Goal: Information Seeking & Learning: Learn about a topic

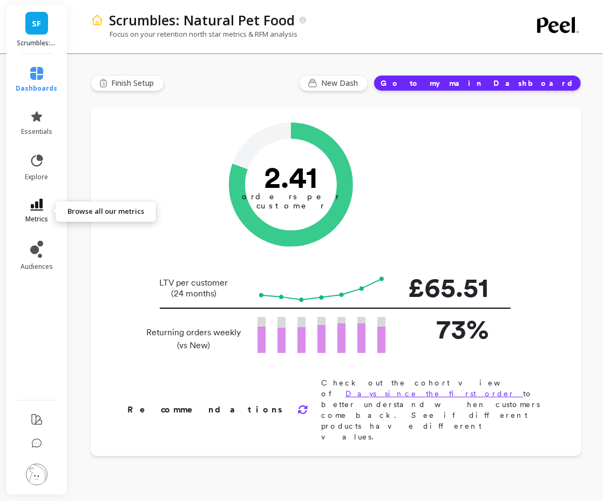
click at [39, 211] on link "metrics" at bounding box center [37, 211] width 42 height 25
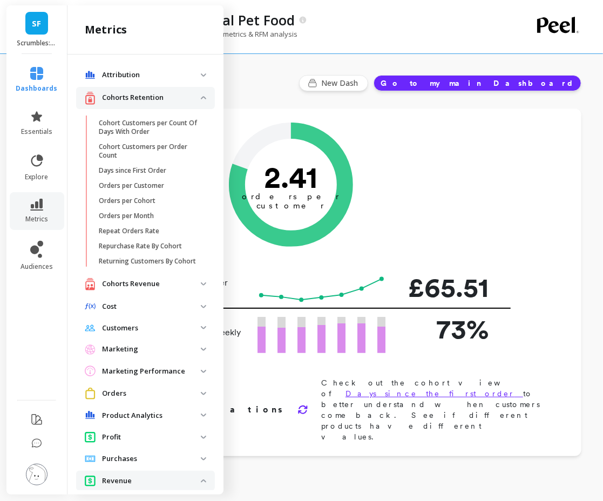
click at [135, 437] on p "Profit" at bounding box center [151, 437] width 99 height 11
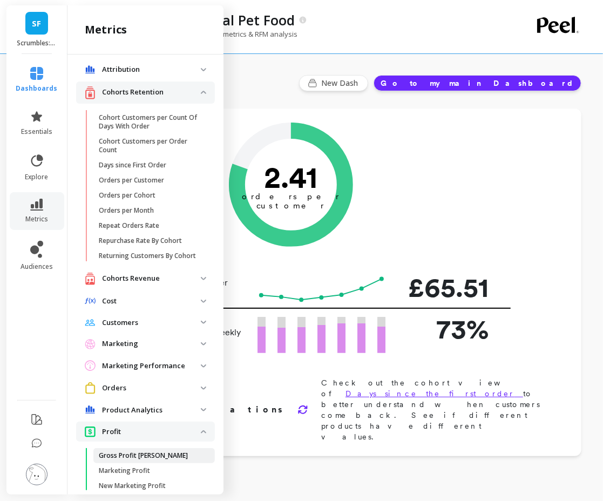
click at [130, 449] on link "Gross Profit [PERSON_NAME]" at bounding box center [153, 455] width 121 height 15
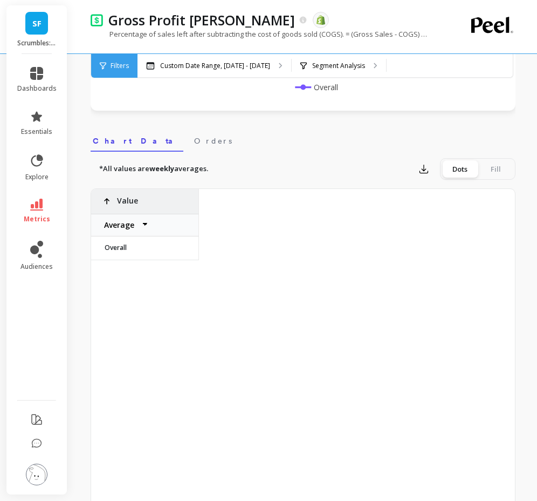
scroll to position [0, 1231]
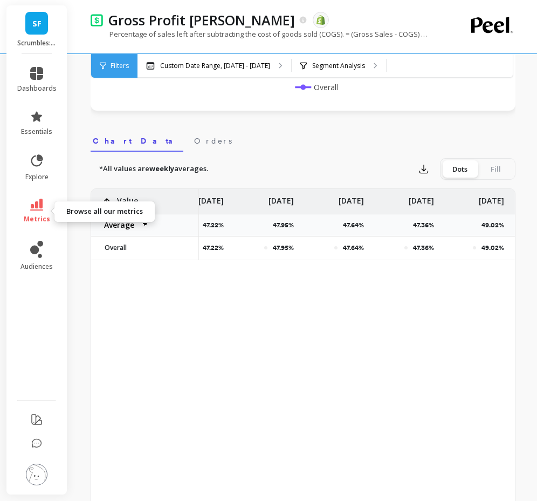
click at [41, 210] on link "metrics" at bounding box center [36, 211] width 39 height 25
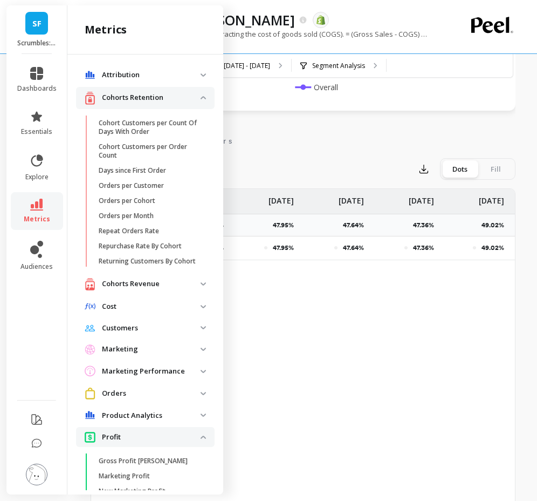
scroll to position [5, 0]
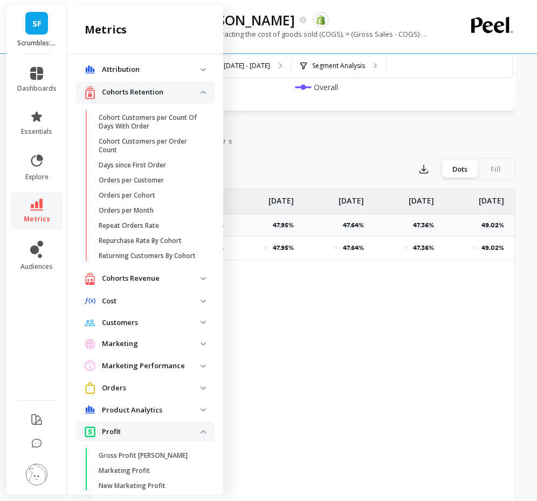
click at [165, 87] on p "Cohorts Retention" at bounding box center [151, 92] width 99 height 11
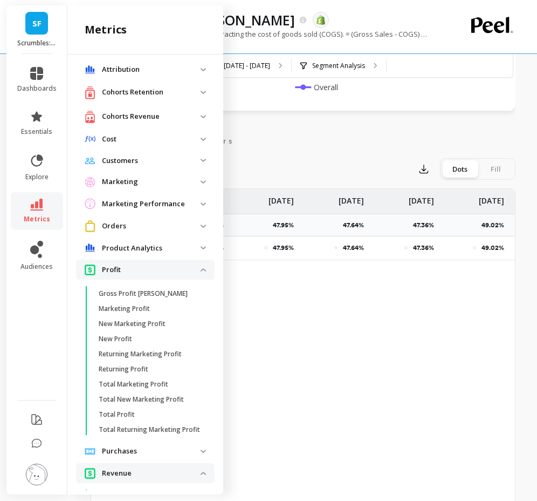
click at [161, 223] on p "Orders" at bounding box center [151, 226] width 99 height 11
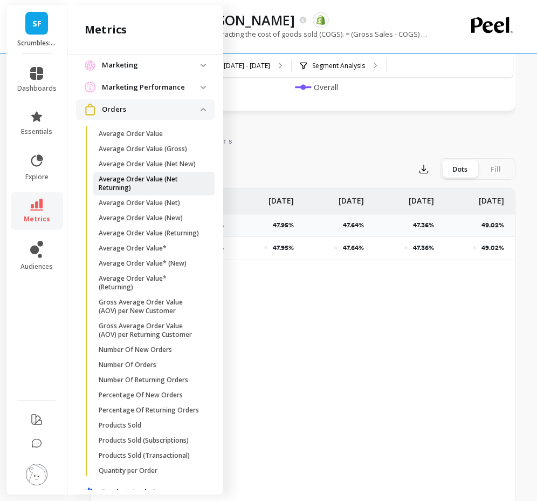
scroll to position [130, 0]
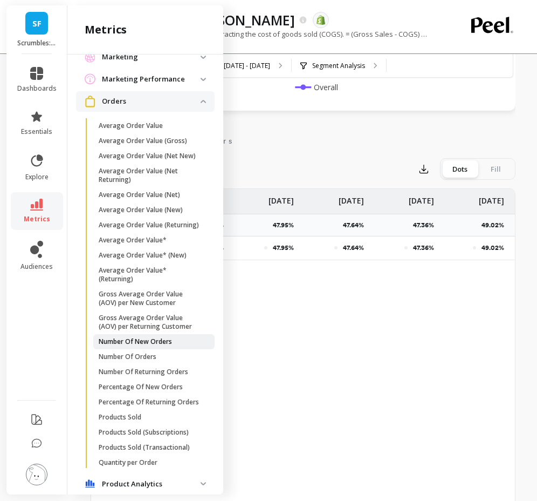
click at [146, 339] on p "Number Of New Orders" at bounding box center [135, 341] width 73 height 9
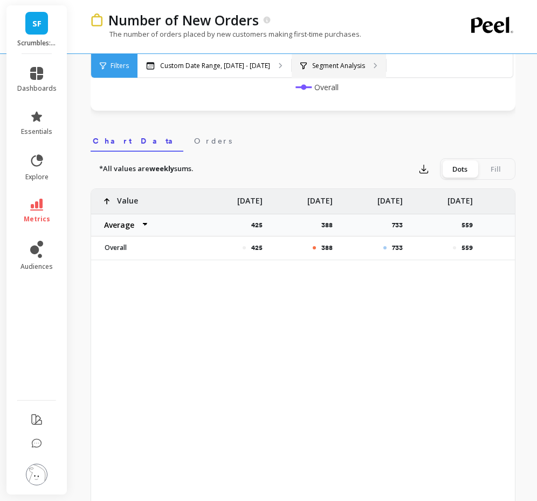
click at [348, 59] on div "Segment Analysis" at bounding box center [339, 66] width 94 height 24
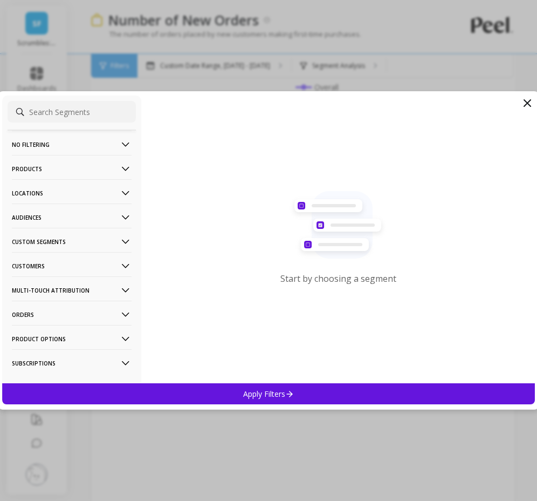
click at [93, 260] on p "Customers" at bounding box center [72, 266] width 120 height 28
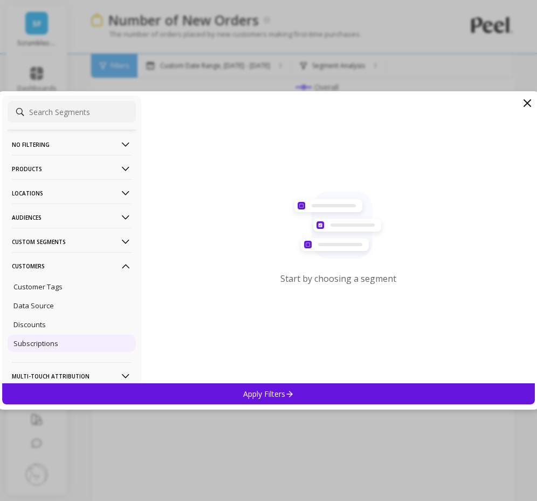
click at [76, 344] on div "Subscriptions" at bounding box center [72, 342] width 128 height 17
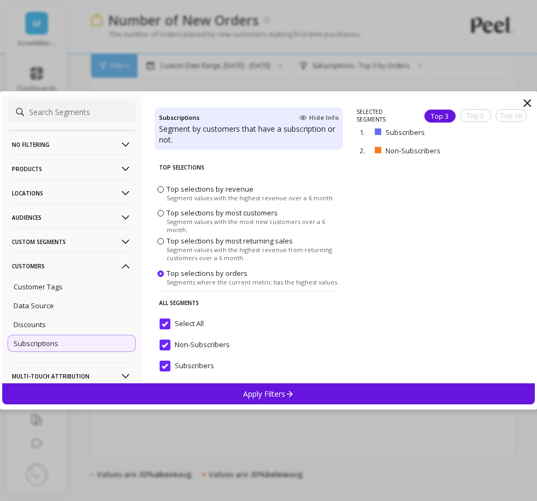
click at [166, 393] on div "Apply Filters" at bounding box center [268, 393] width 533 height 21
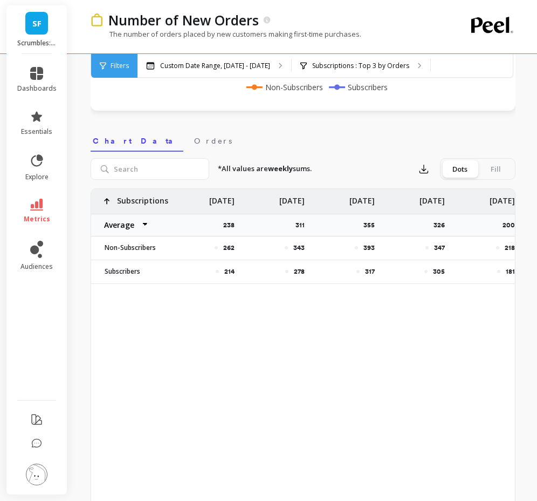
scroll to position [0, 1296]
click at [44, 205] on link "metrics" at bounding box center [36, 211] width 39 height 25
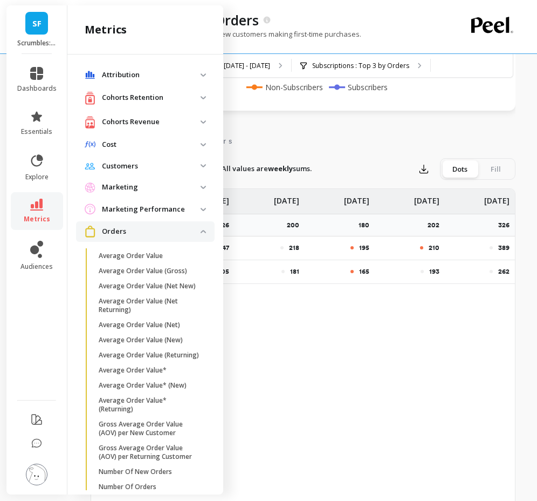
scroll to position [130, 0]
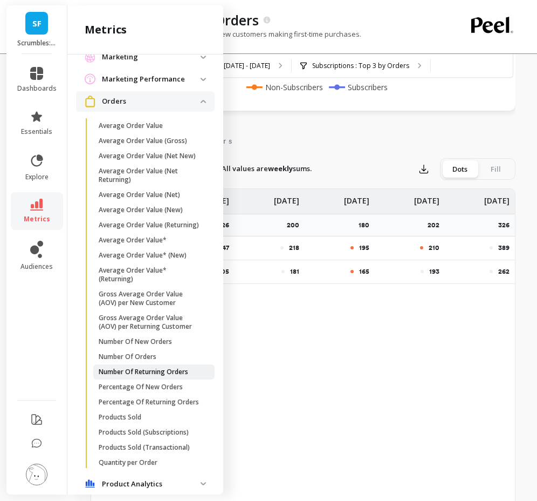
click at [167, 373] on p "Number Of Returning Orders" at bounding box center [144, 371] width 90 height 9
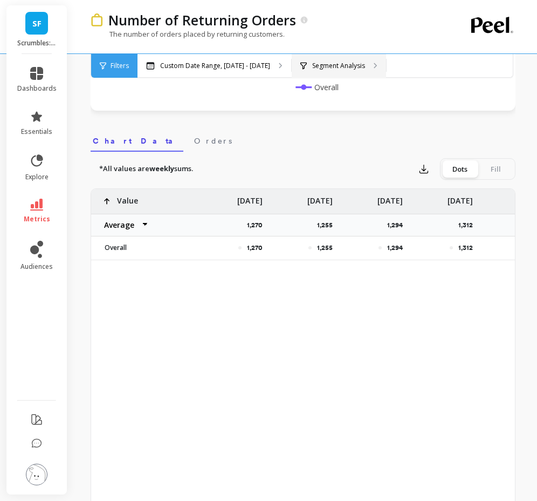
click at [355, 64] on p "Segment Analysis" at bounding box center [338, 65] width 53 height 9
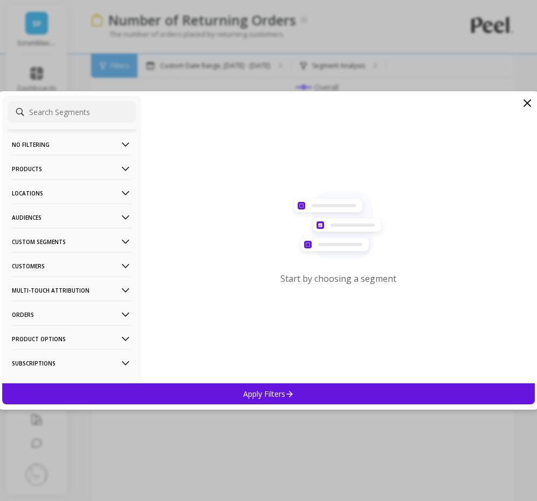
click at [45, 265] on p "Customers" at bounding box center [72, 266] width 120 height 28
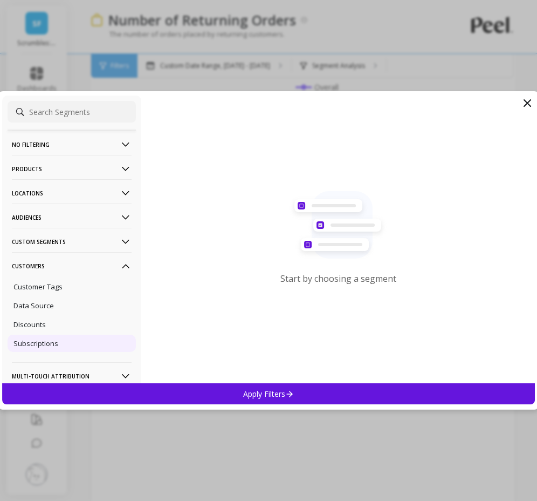
click at [45, 343] on p "Subscriptions" at bounding box center [35, 343] width 45 height 10
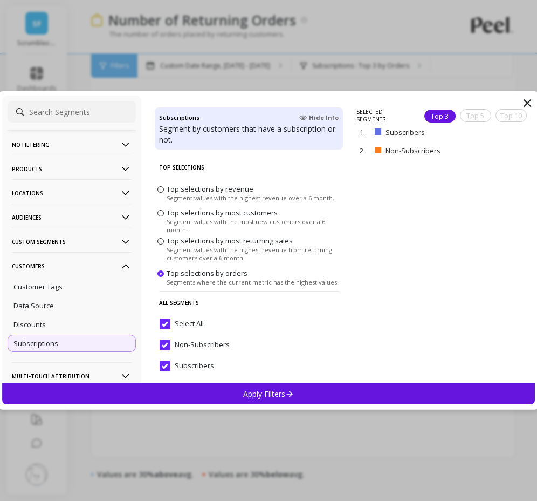
click at [237, 391] on div "Apply Filters" at bounding box center [268, 393] width 533 height 21
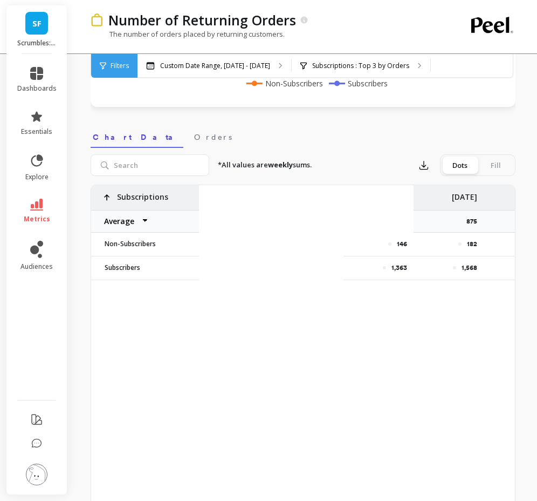
scroll to position [0, 1296]
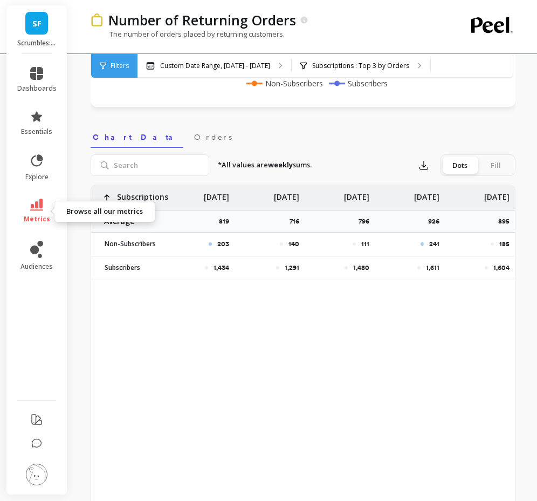
click at [45, 207] on link "metrics" at bounding box center [36, 211] width 39 height 25
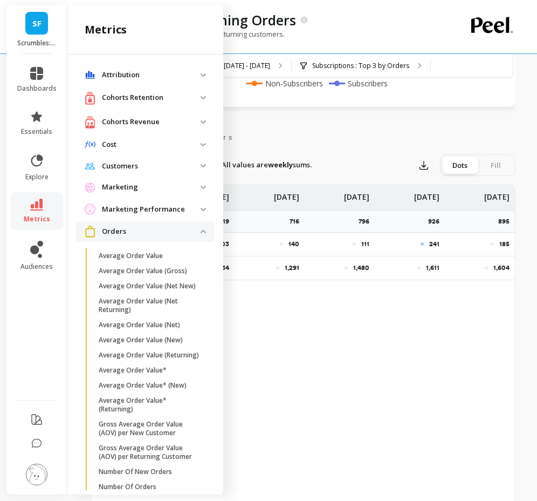
scroll to position [130, 0]
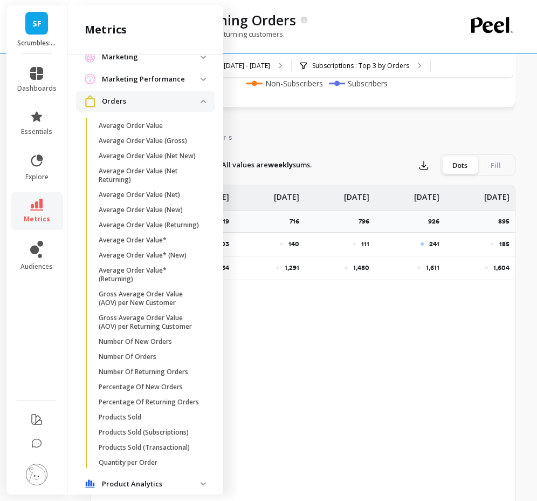
click at [182, 98] on p "Orders" at bounding box center [151, 101] width 99 height 11
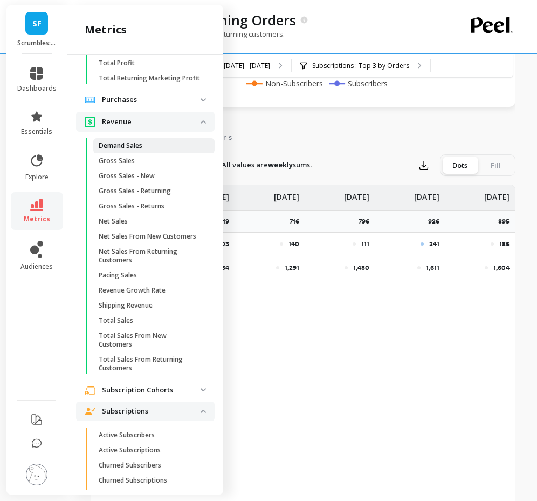
scroll to position [357, 0]
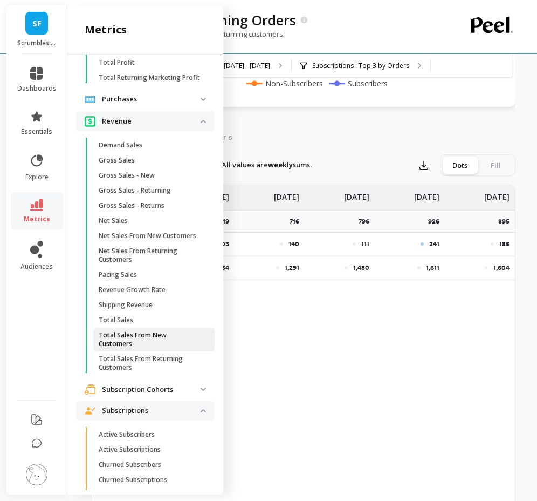
click at [151, 334] on p "Total Sales From New Customers" at bounding box center [150, 339] width 103 height 17
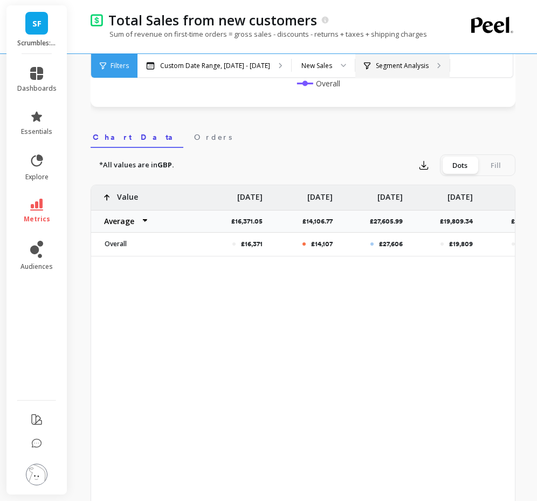
click at [392, 73] on div "Segment Analysis" at bounding box center [402, 66] width 94 height 24
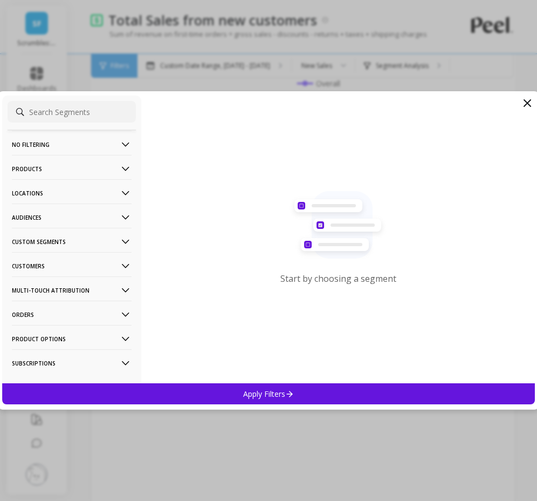
click at [54, 265] on p "Customers" at bounding box center [72, 266] width 120 height 28
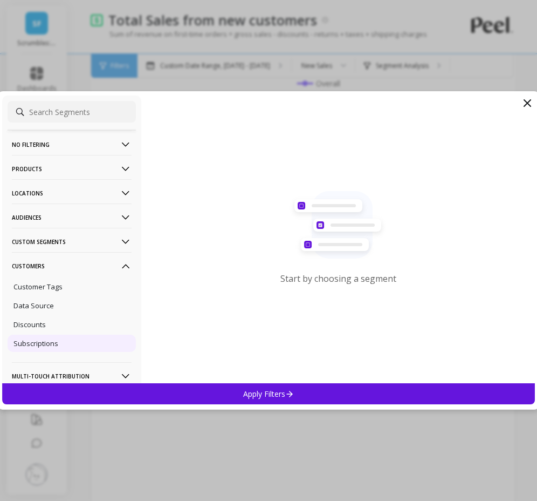
click at [54, 345] on p "Subscriptions" at bounding box center [35, 343] width 45 height 10
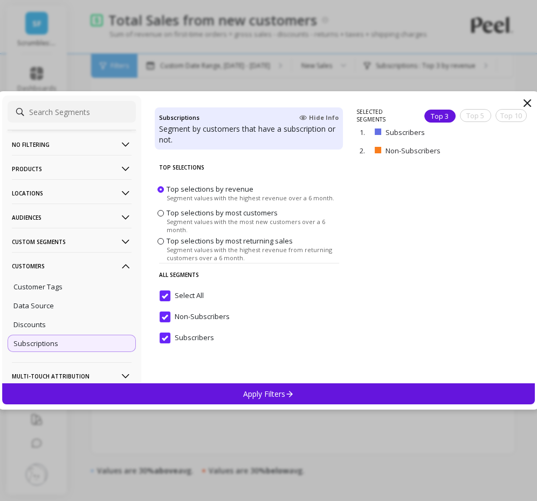
click at [108, 391] on div "Apply Filters" at bounding box center [268, 393] width 533 height 21
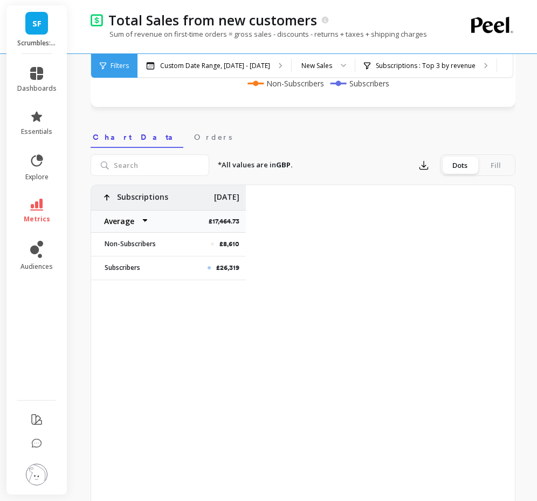
scroll to position [0, 1296]
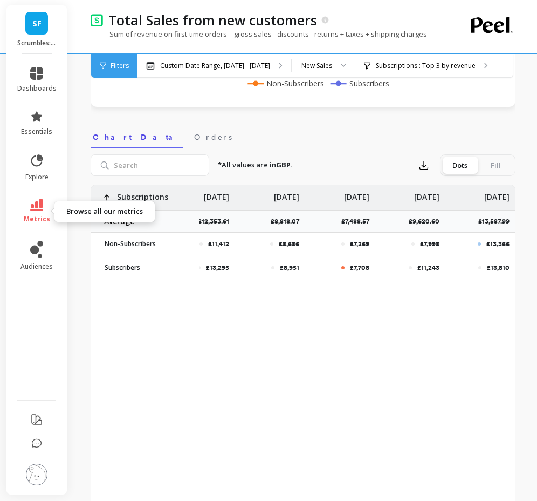
click at [41, 203] on icon at bounding box center [36, 205] width 13 height 12
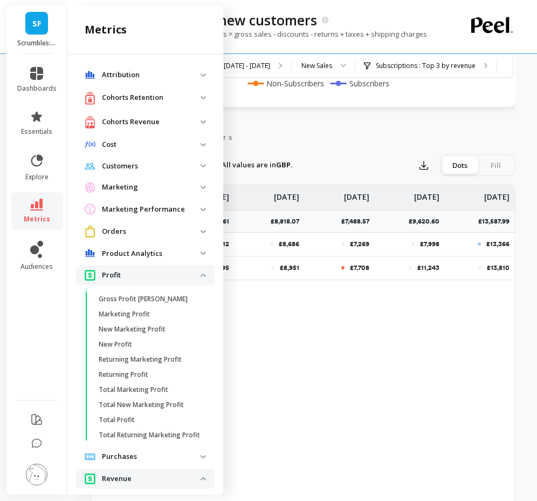
scroll to position [357, 0]
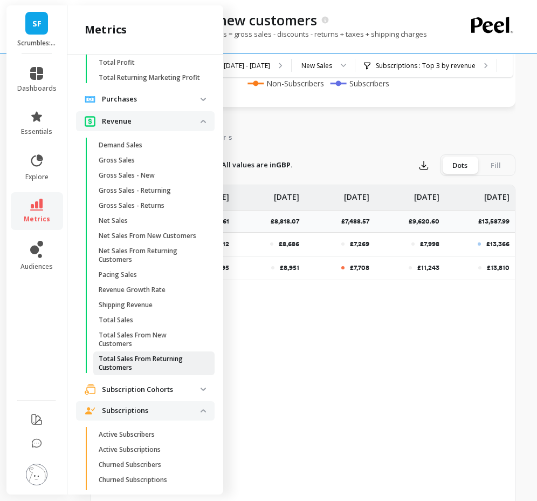
click at [139, 354] on p "Total Sales From Returning Customers" at bounding box center [150, 362] width 103 height 17
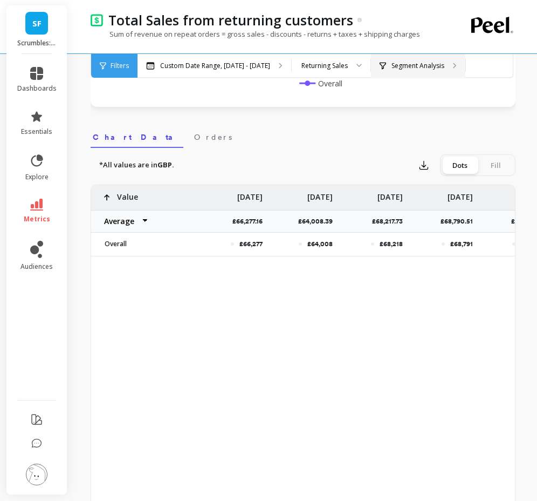
click at [407, 69] on p "Segment Analysis" at bounding box center [418, 65] width 53 height 9
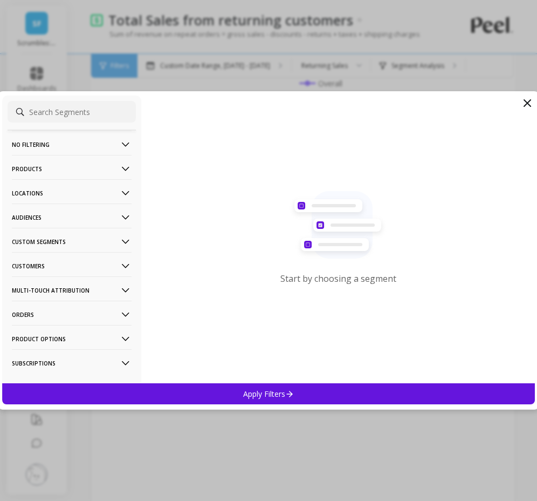
click at [85, 264] on p "Customers" at bounding box center [72, 266] width 120 height 28
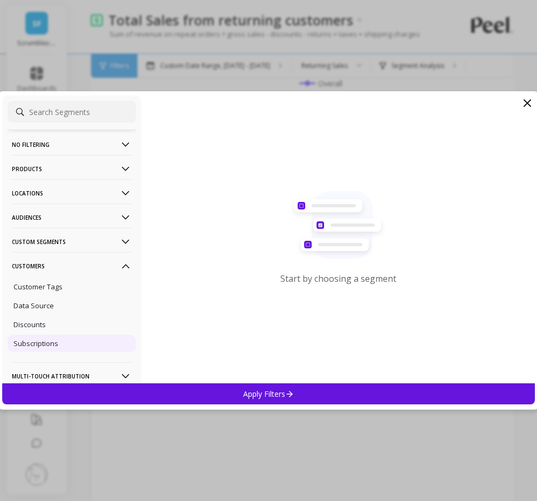
click at [58, 343] on div "Subscriptions" at bounding box center [72, 342] width 128 height 17
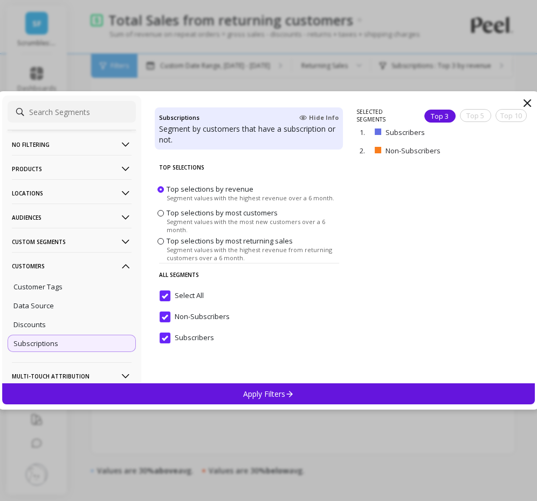
click at [163, 392] on div "Apply Filters" at bounding box center [268, 393] width 533 height 21
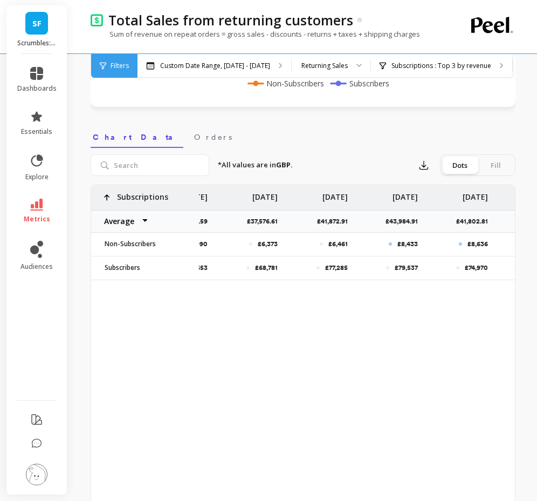
scroll to position [0, 1296]
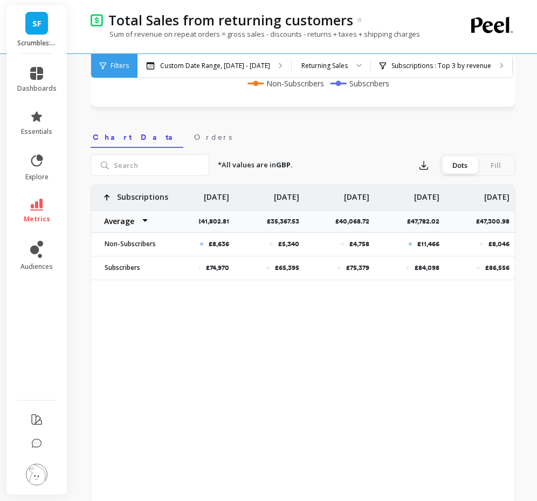
click at [38, 215] on span "metrics" at bounding box center [37, 219] width 26 height 9
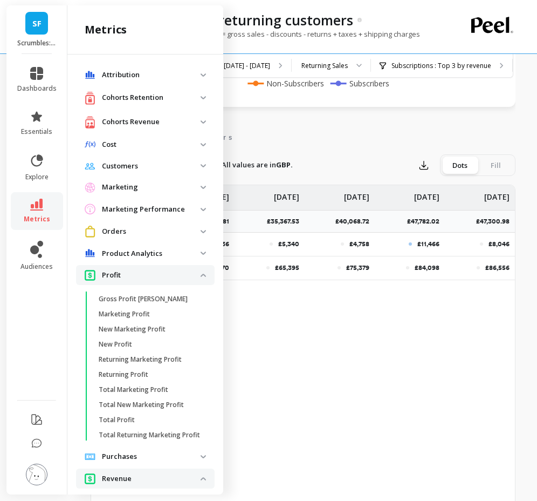
scroll to position [357, 0]
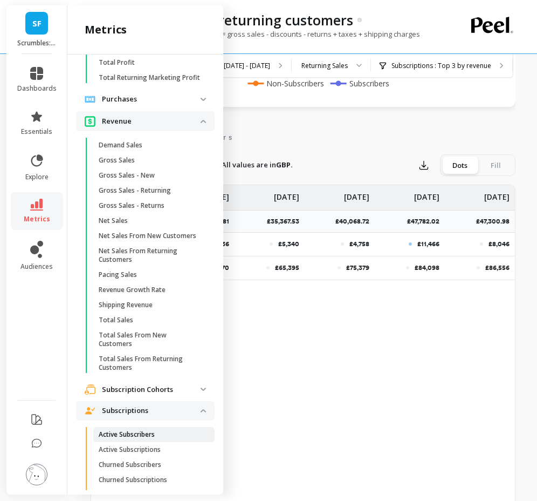
click at [153, 427] on link "Active Subscribers" at bounding box center [153, 434] width 121 height 15
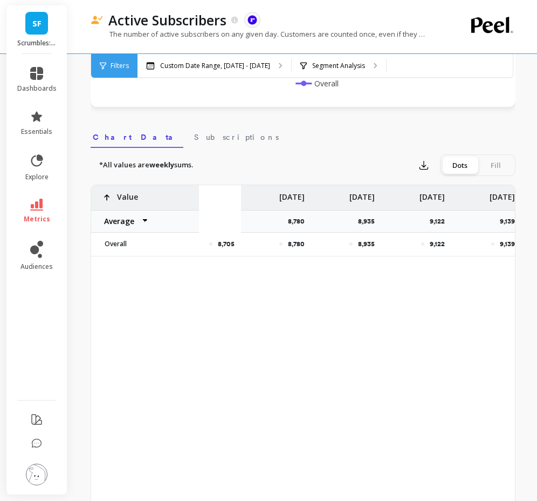
scroll to position [0, 1296]
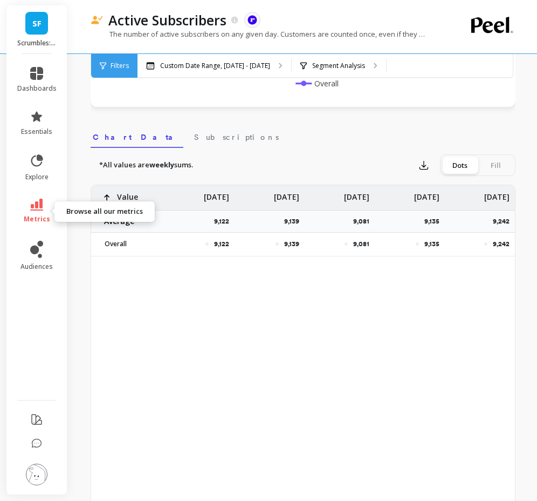
click at [44, 215] on span "metrics" at bounding box center [37, 219] width 26 height 9
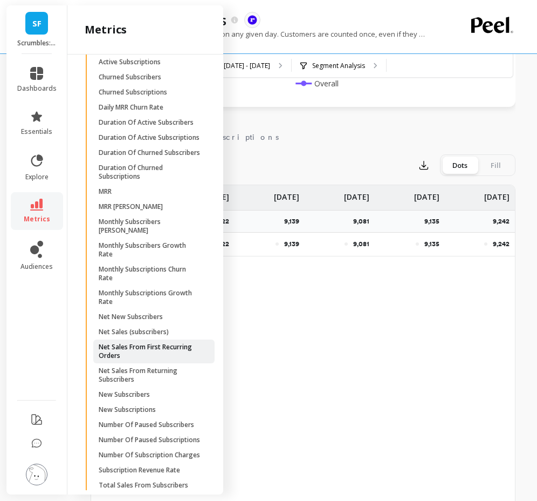
scroll to position [751, 0]
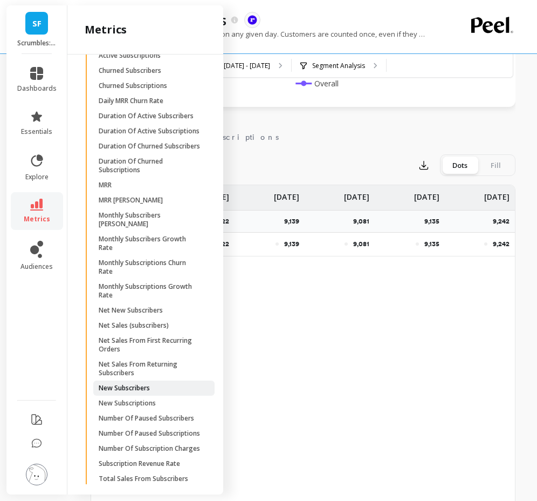
click at [145, 384] on p "New Subscribers" at bounding box center [124, 388] width 51 height 9
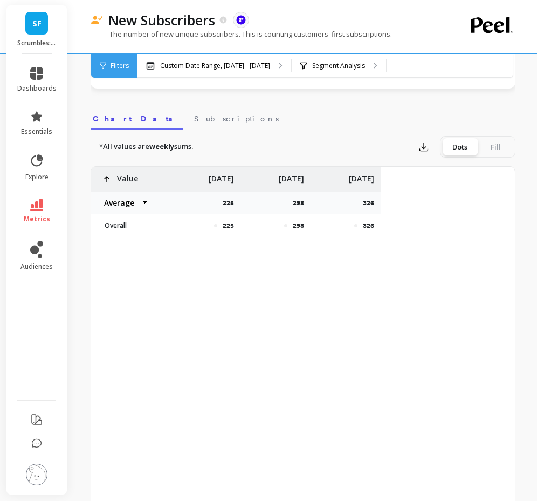
scroll to position [0, 1296]
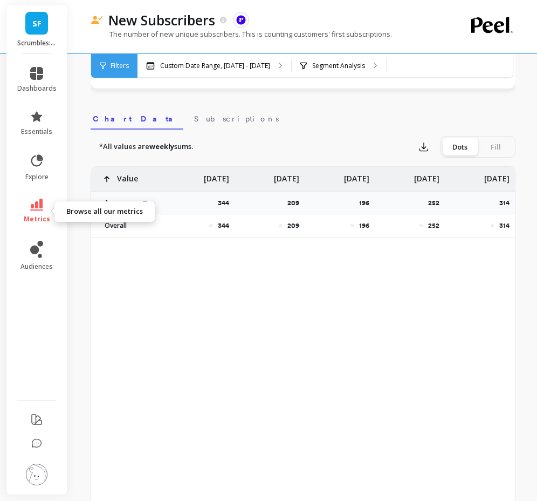
click at [48, 218] on span "metrics" at bounding box center [37, 219] width 26 height 9
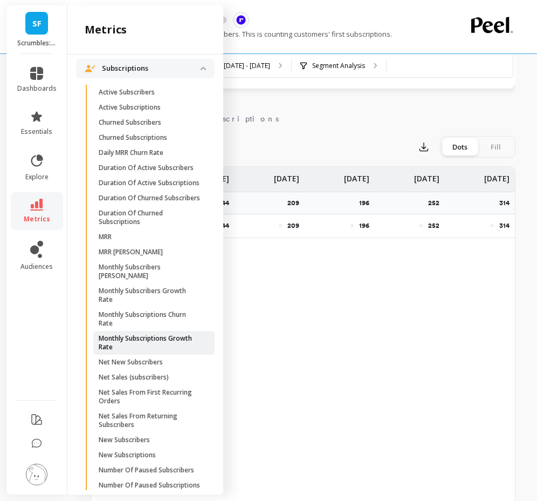
scroll to position [690, 0]
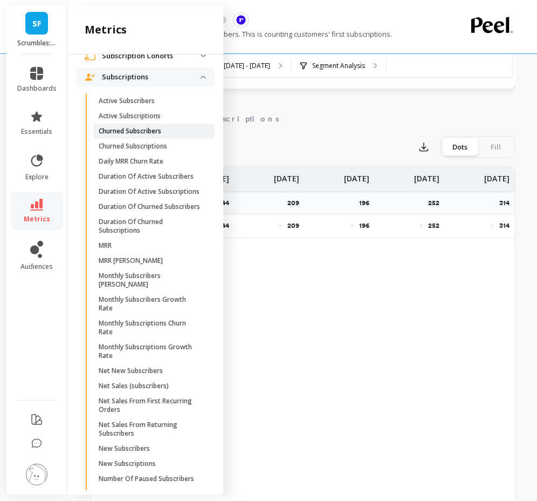
click at [151, 127] on p "Churned Subscribers" at bounding box center [130, 131] width 63 height 9
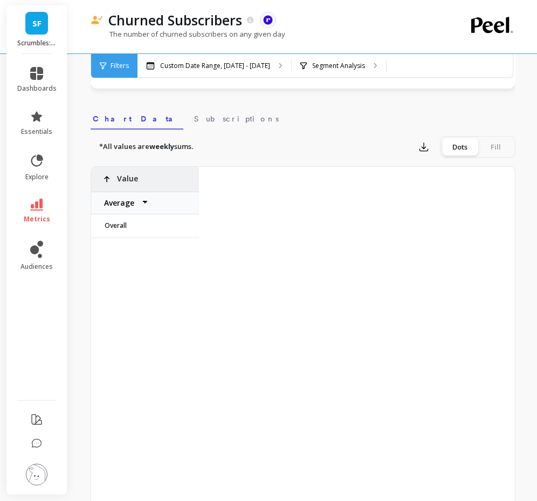
scroll to position [0, 1296]
